Goal: Check status: Check status

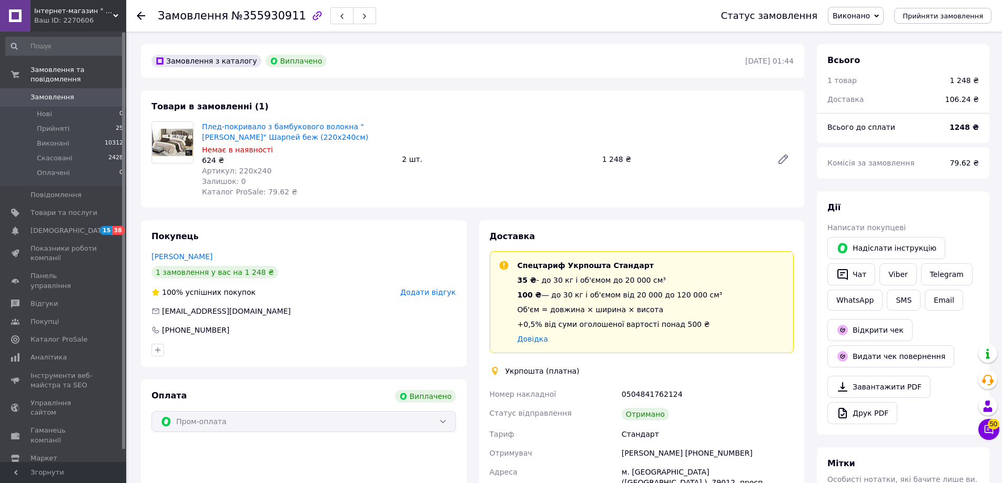
click at [136, 14] on div "Замовлення №355930911 Статус замовлення Виконано Прийнято Скасовано Оплачено Пр…" at bounding box center [564, 16] width 876 height 32
click at [138, 15] on use at bounding box center [141, 16] width 8 height 8
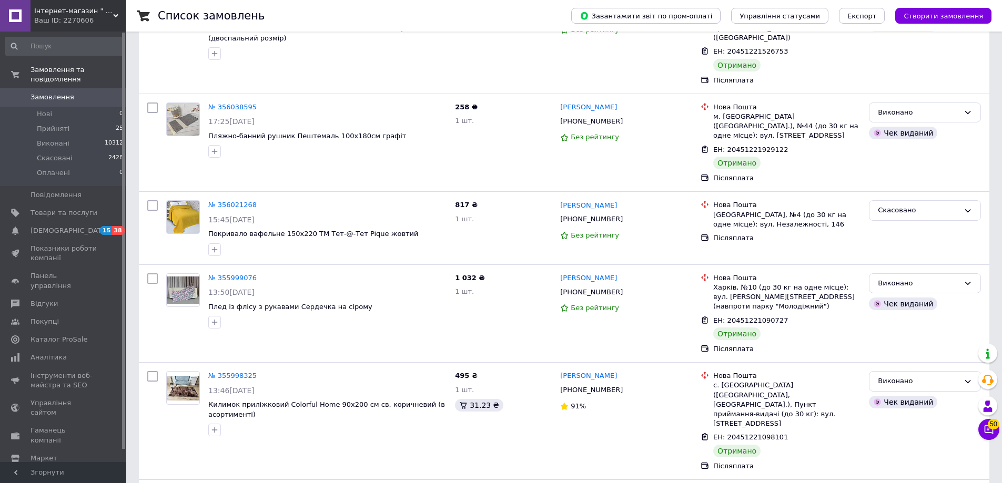
scroll to position [8243, 0]
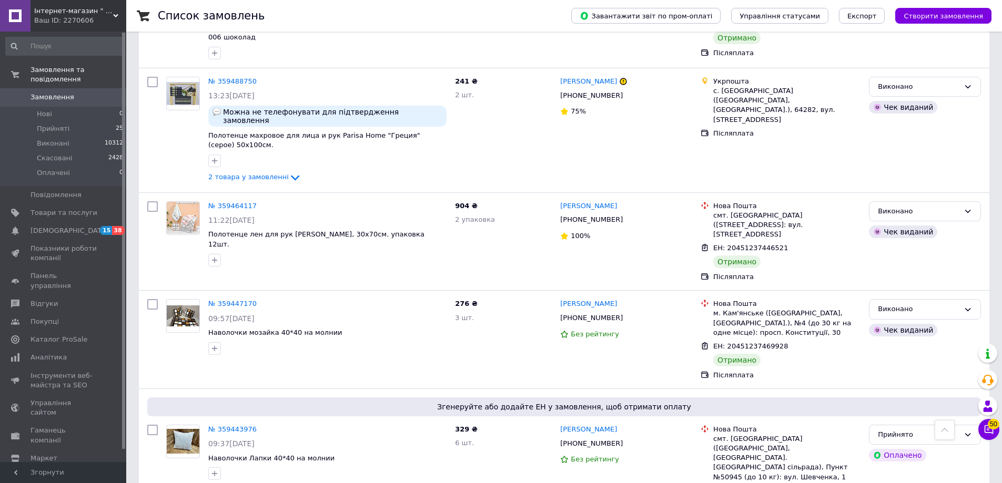
scroll to position [5477, 0]
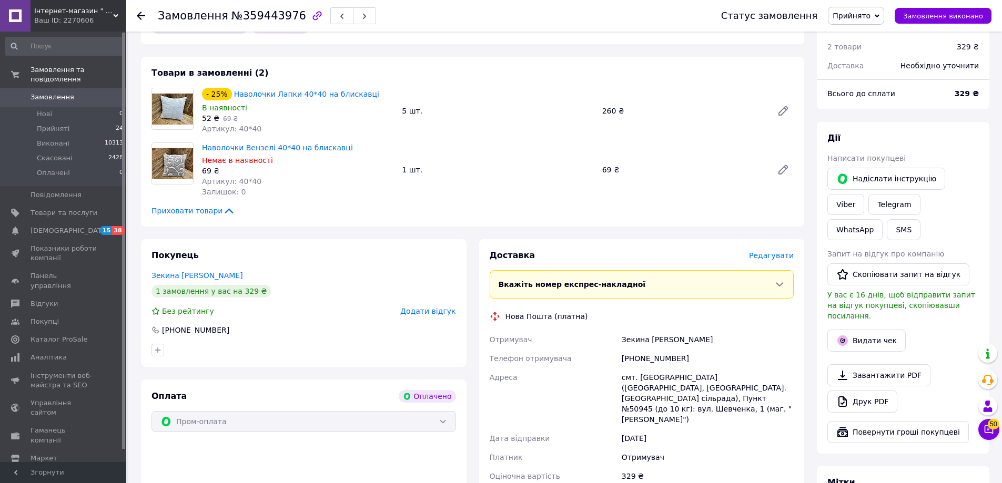
scroll to position [105, 0]
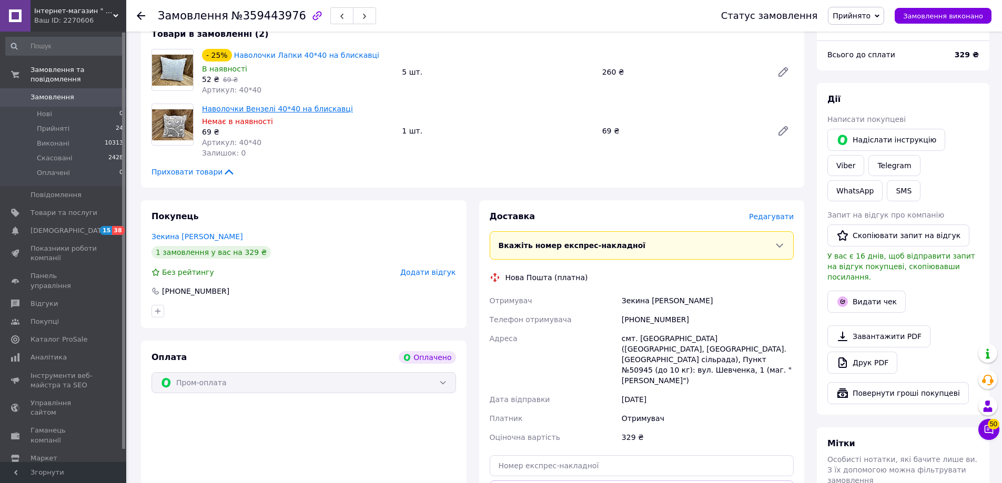
click at [262, 111] on link "Наволочки Вензелі 40*40 на блискавці" at bounding box center [277, 109] width 151 height 8
click at [295, 150] on div "Залишок: 0" at bounding box center [297, 153] width 191 height 11
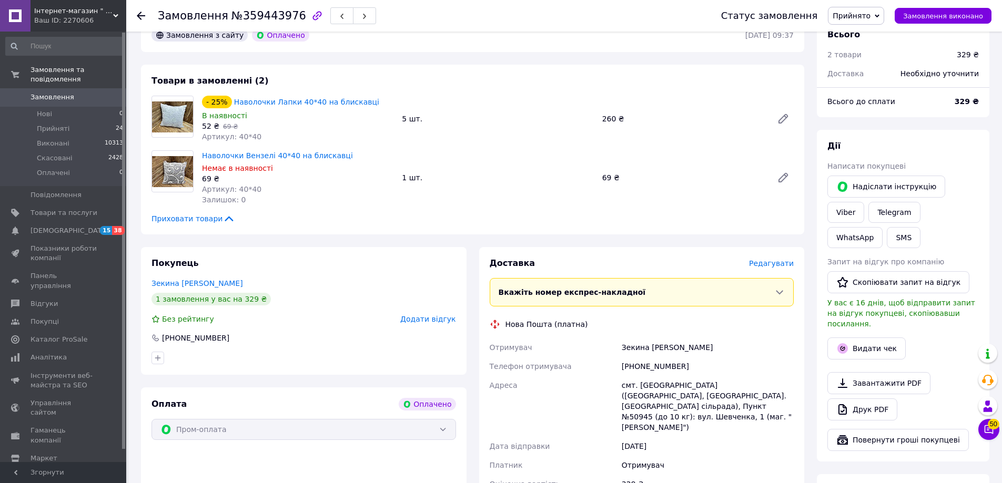
scroll to position [53, 0]
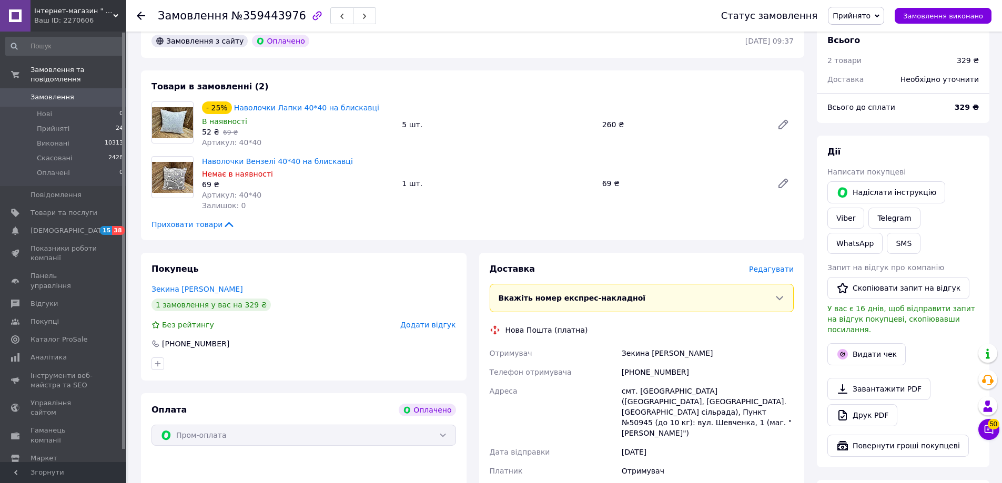
click at [141, 15] on icon at bounding box center [141, 16] width 8 height 8
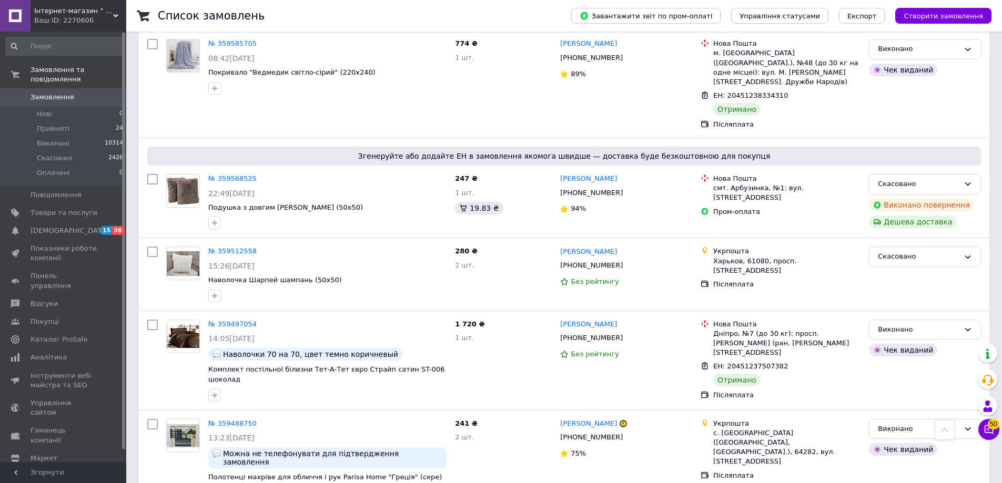
scroll to position [5312, 0]
